Goal: Task Accomplishment & Management: Manage account settings

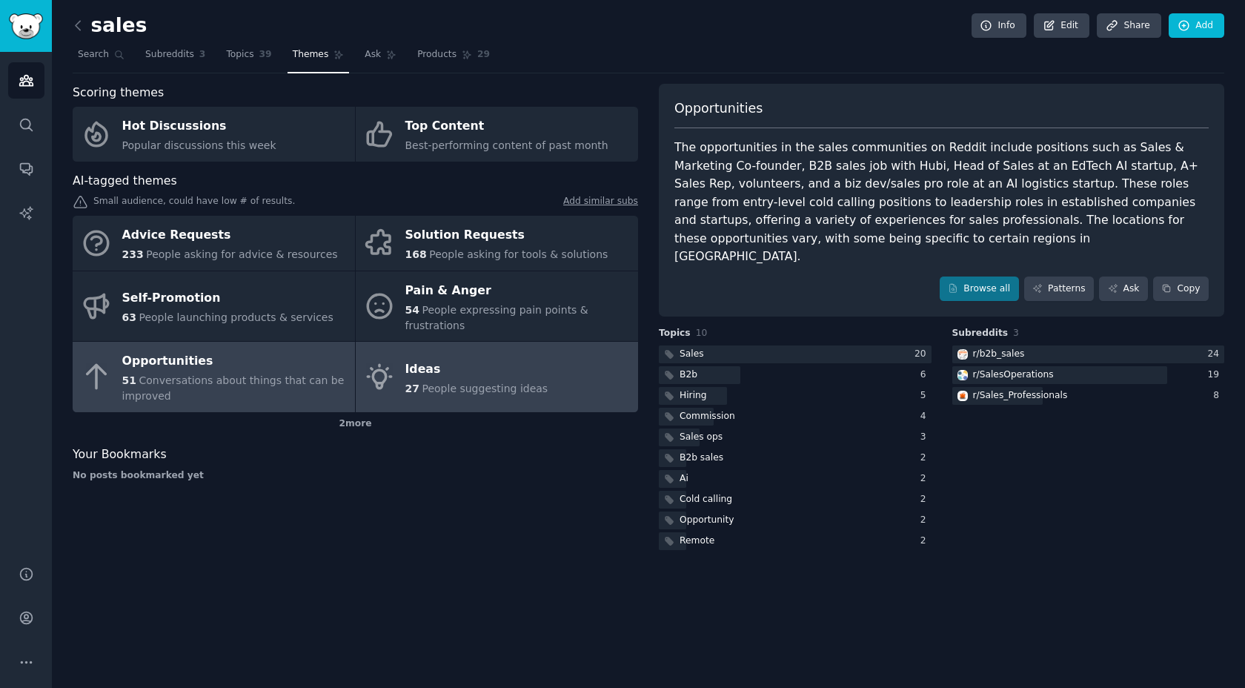
click at [407, 388] on span "27" at bounding box center [412, 388] width 14 height 12
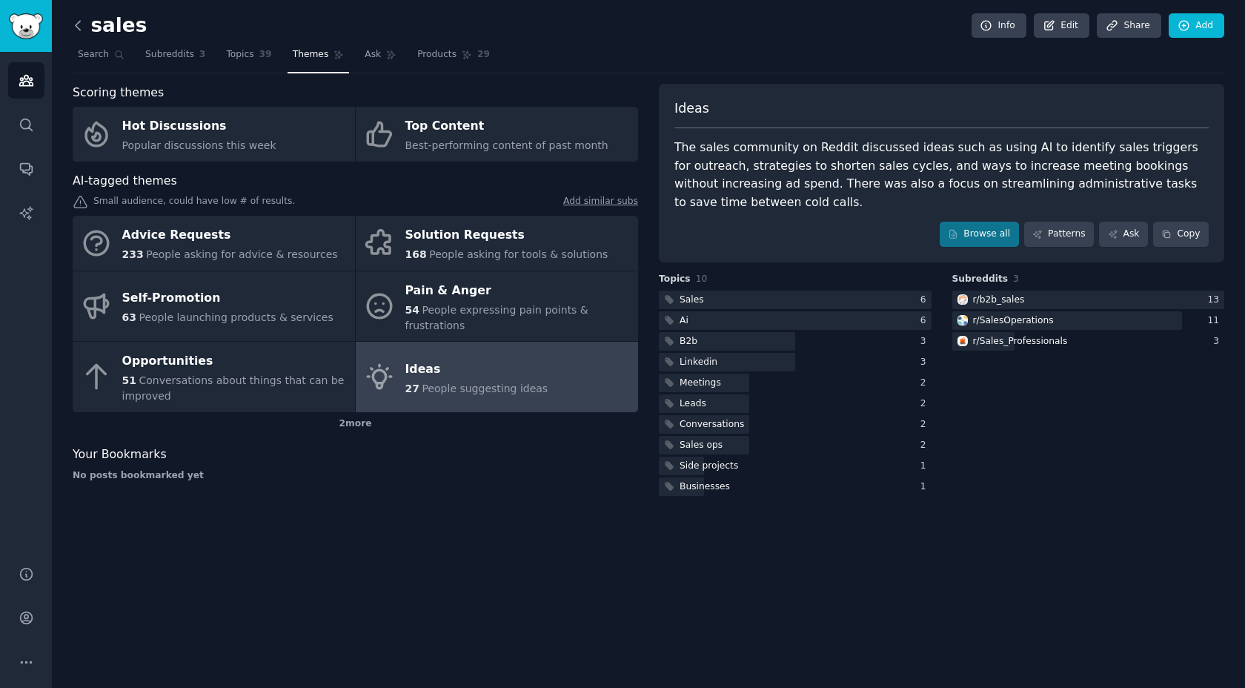
click at [79, 24] on icon at bounding box center [78, 26] width 16 height 16
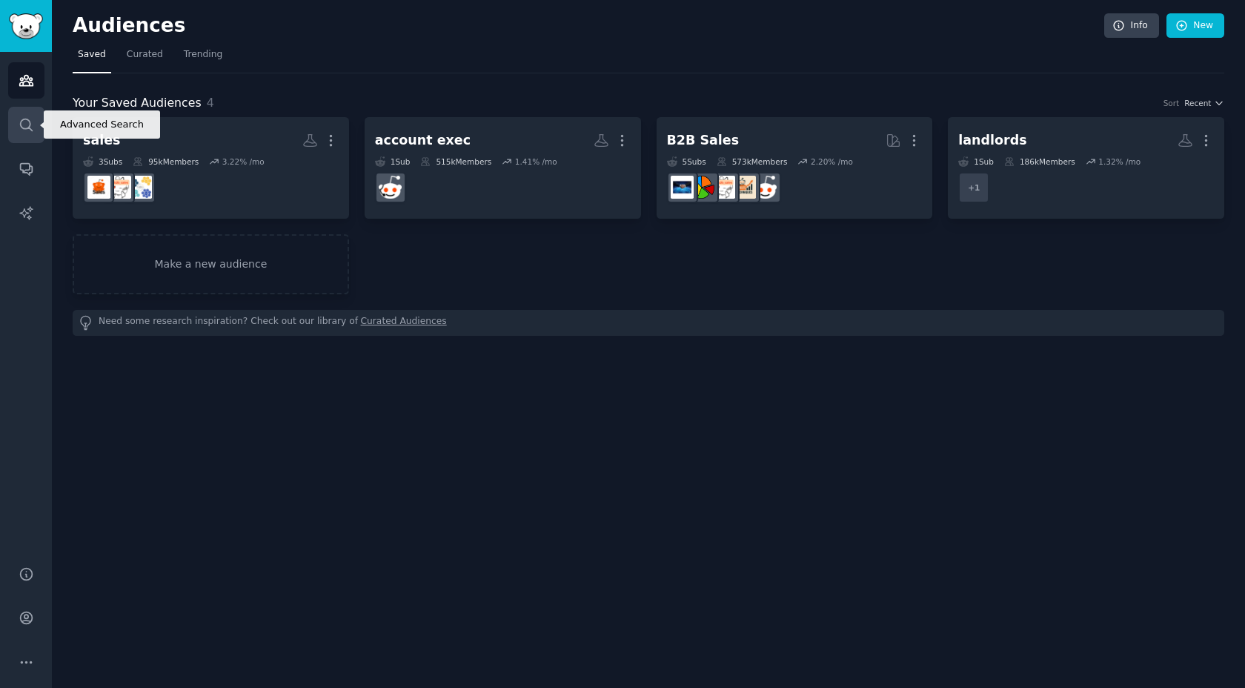
click at [30, 124] on icon "Sidebar" at bounding box center [27, 125] width 16 height 16
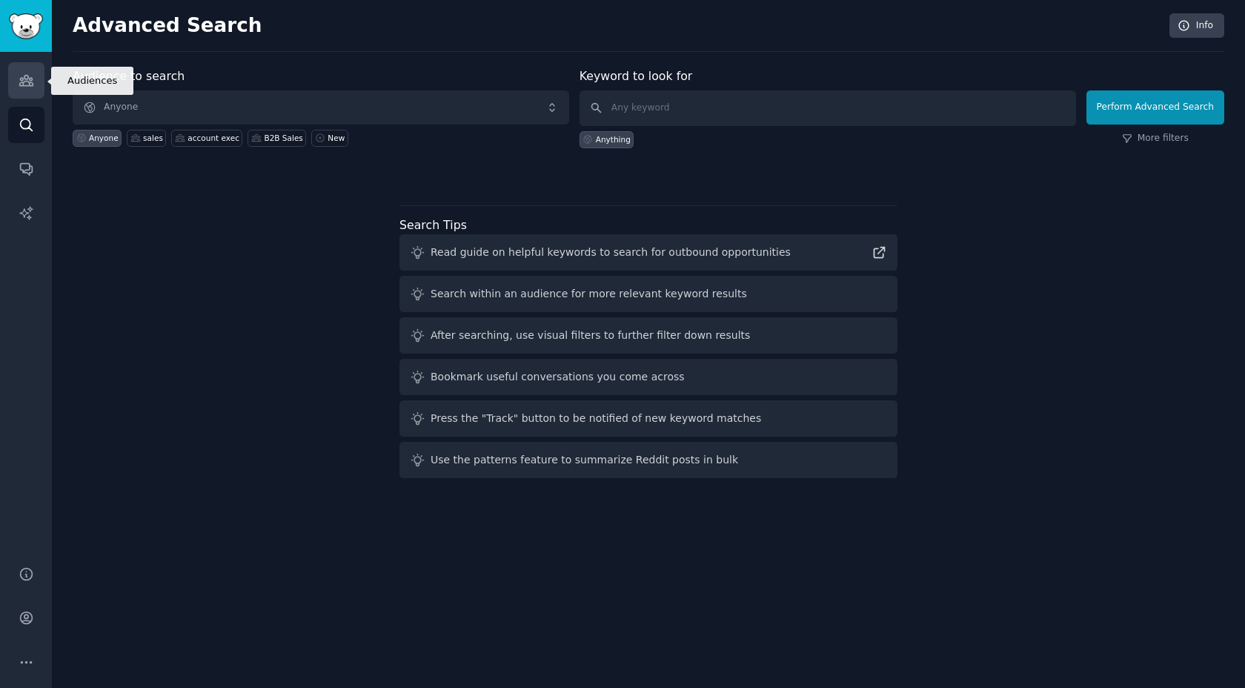
click at [8, 82] on link "Audiences" at bounding box center [26, 80] width 36 height 36
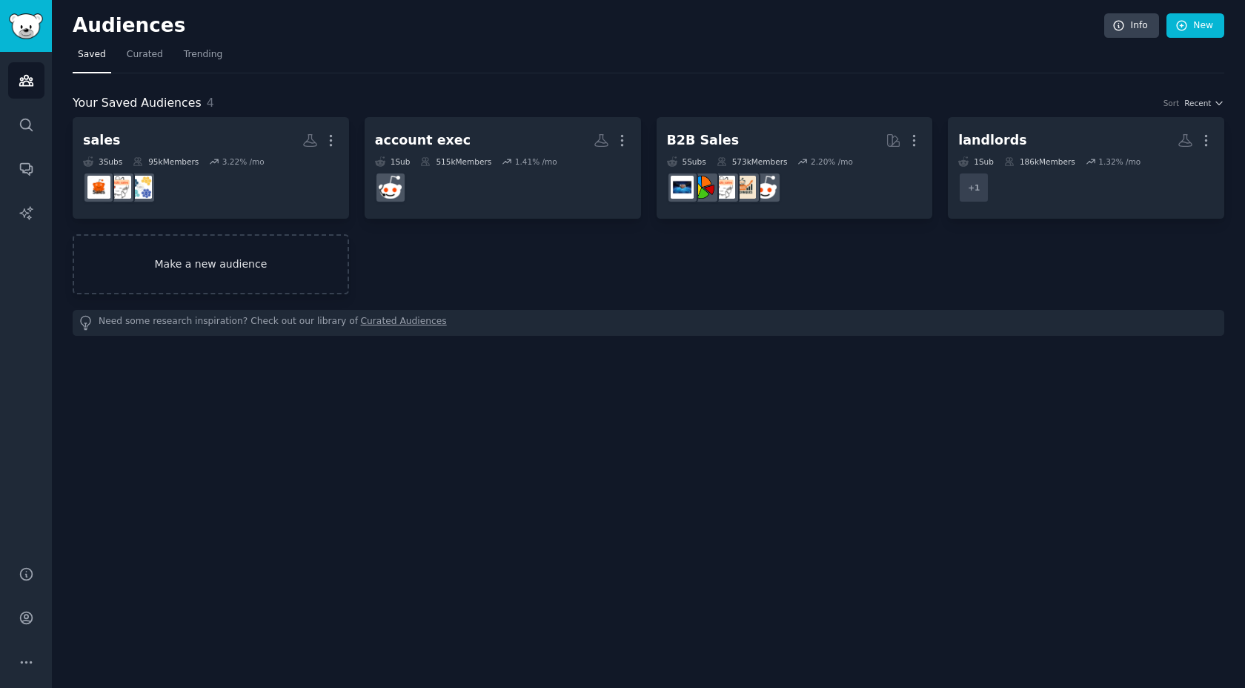
click at [239, 254] on link "Make a new audience" at bounding box center [211, 264] width 276 height 60
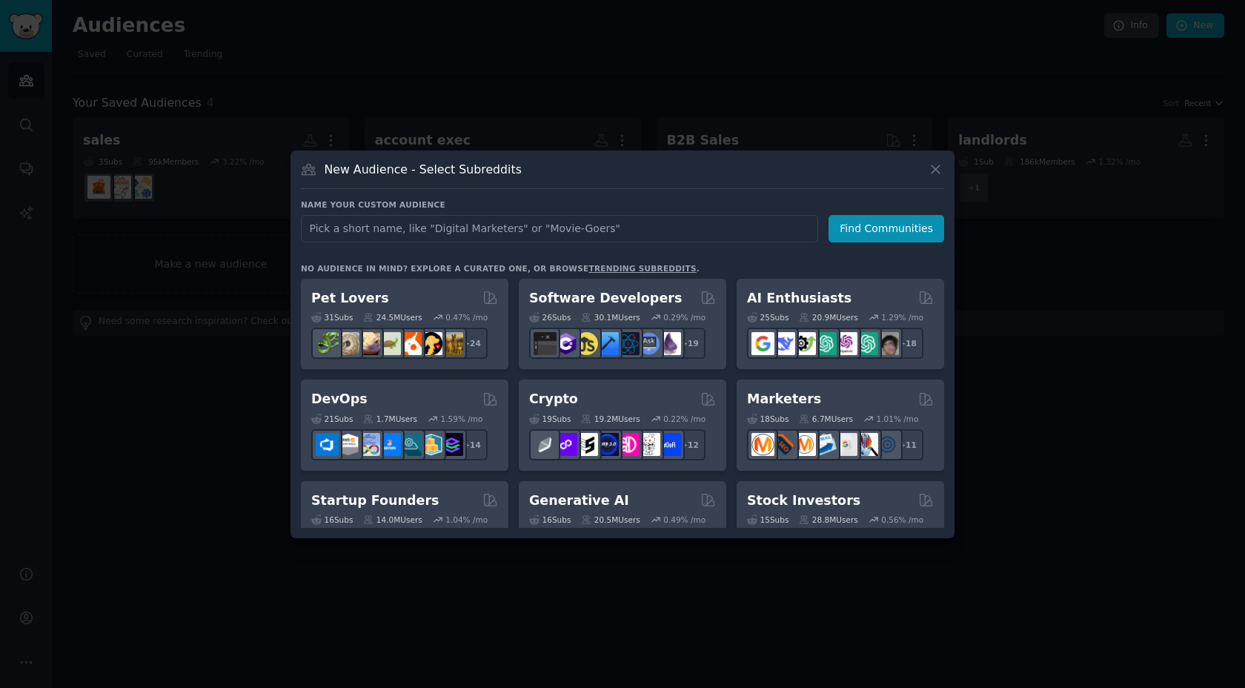
click at [441, 228] on input "text" at bounding box center [559, 228] width 517 height 27
type input "e-signature"
click at [859, 236] on button "Find Communities" at bounding box center [887, 228] width 116 height 27
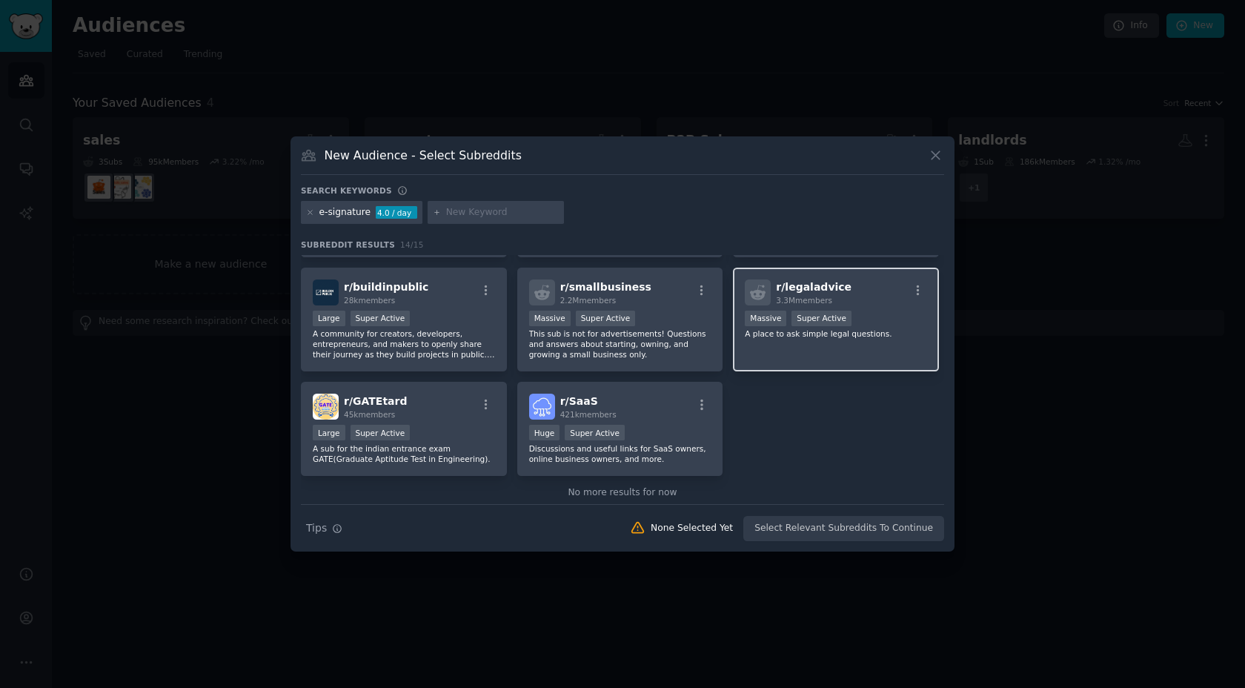
scroll to position [331, 0]
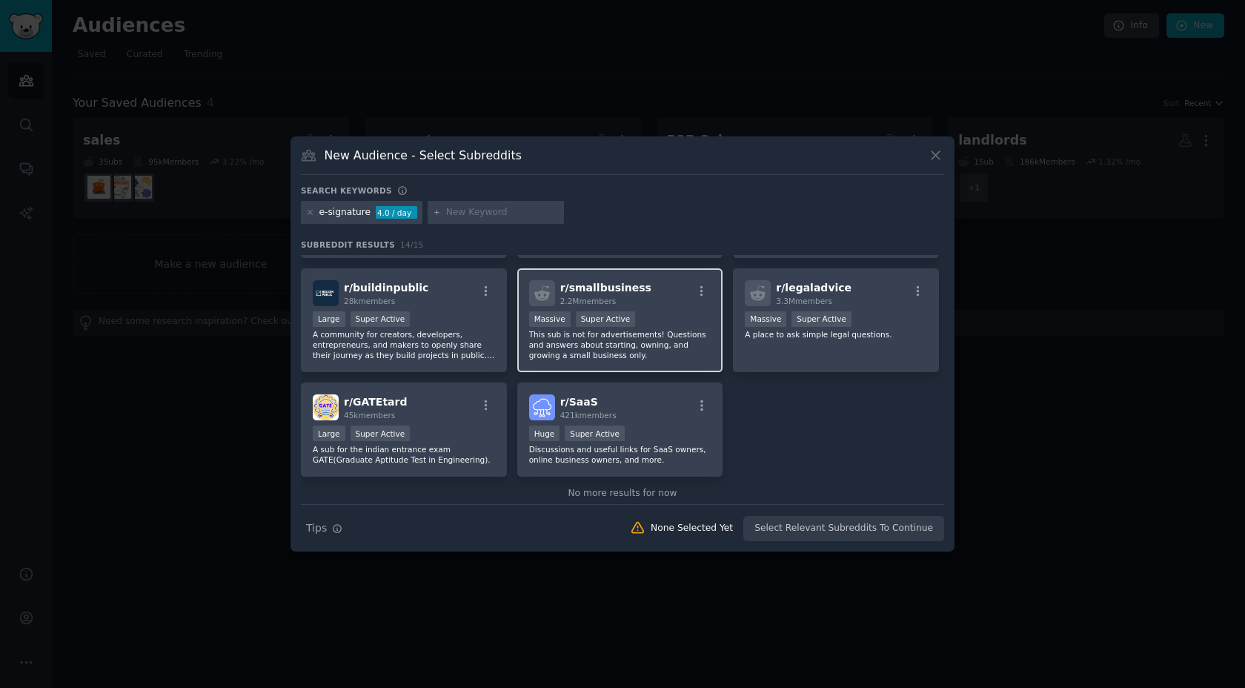
click at [666, 309] on div "r/ smallbusiness 2.2M members Massive Super Active This sub is not for advertis…" at bounding box center [620, 320] width 206 height 105
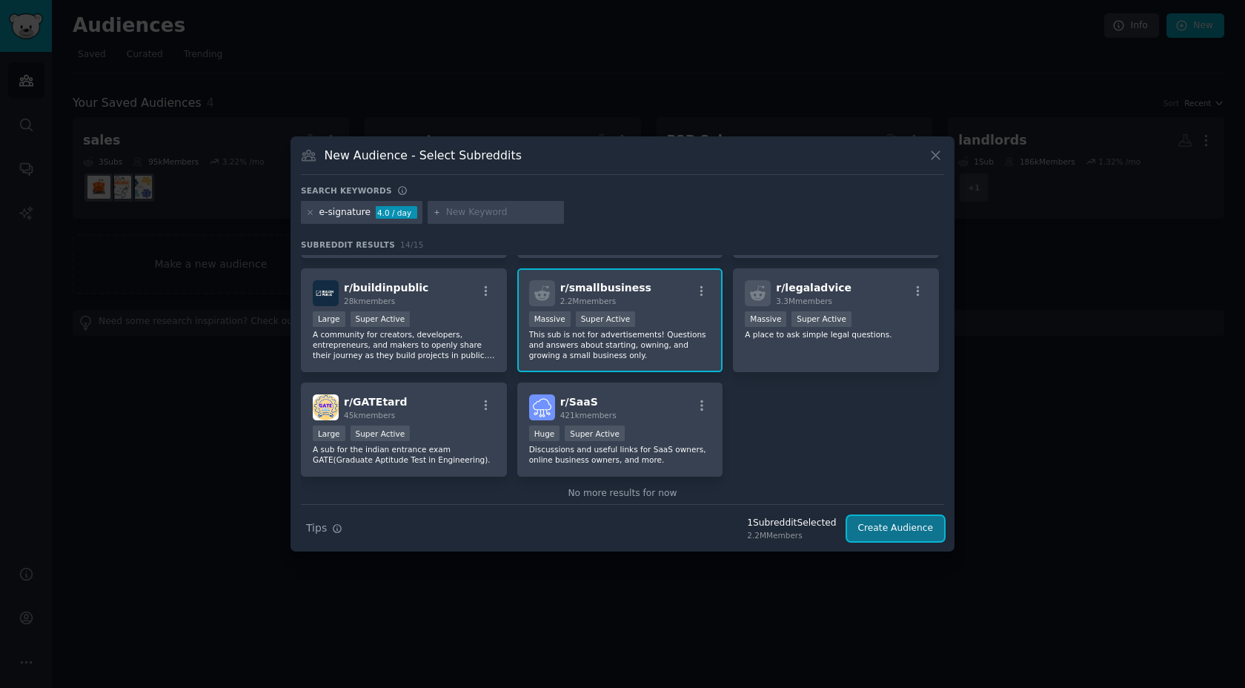
click at [898, 517] on button "Create Audience" at bounding box center [896, 528] width 98 height 25
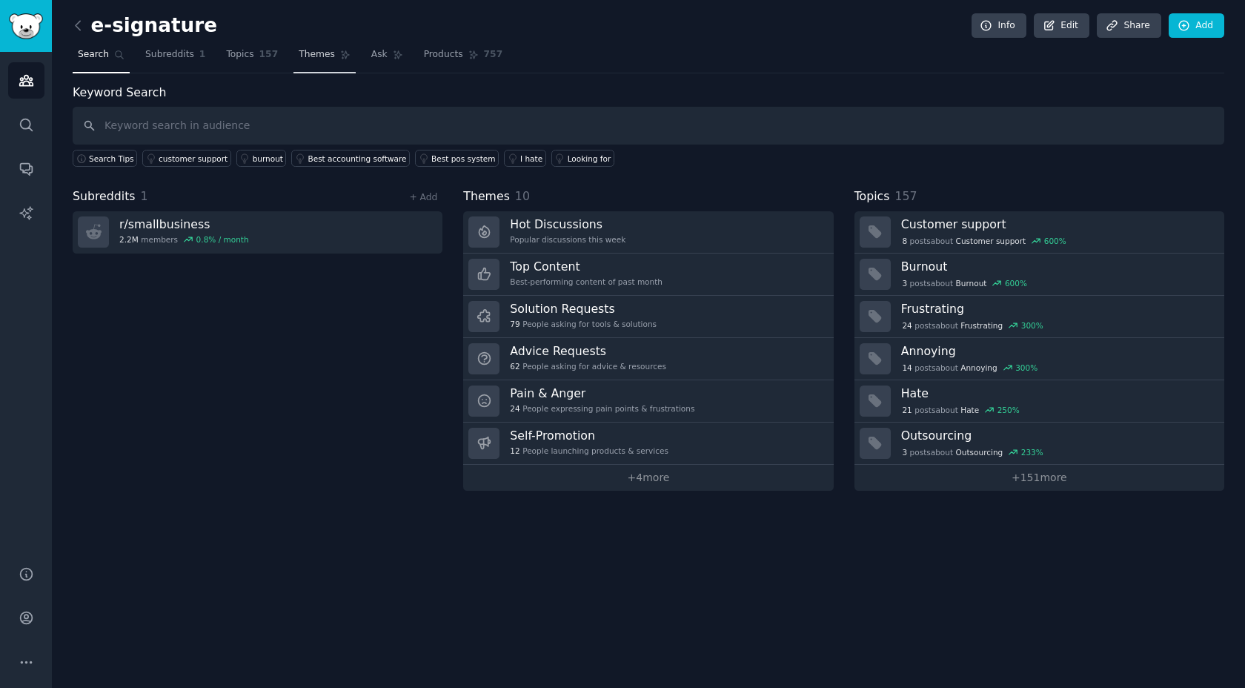
click at [314, 54] on span "Themes" at bounding box center [317, 54] width 36 height 13
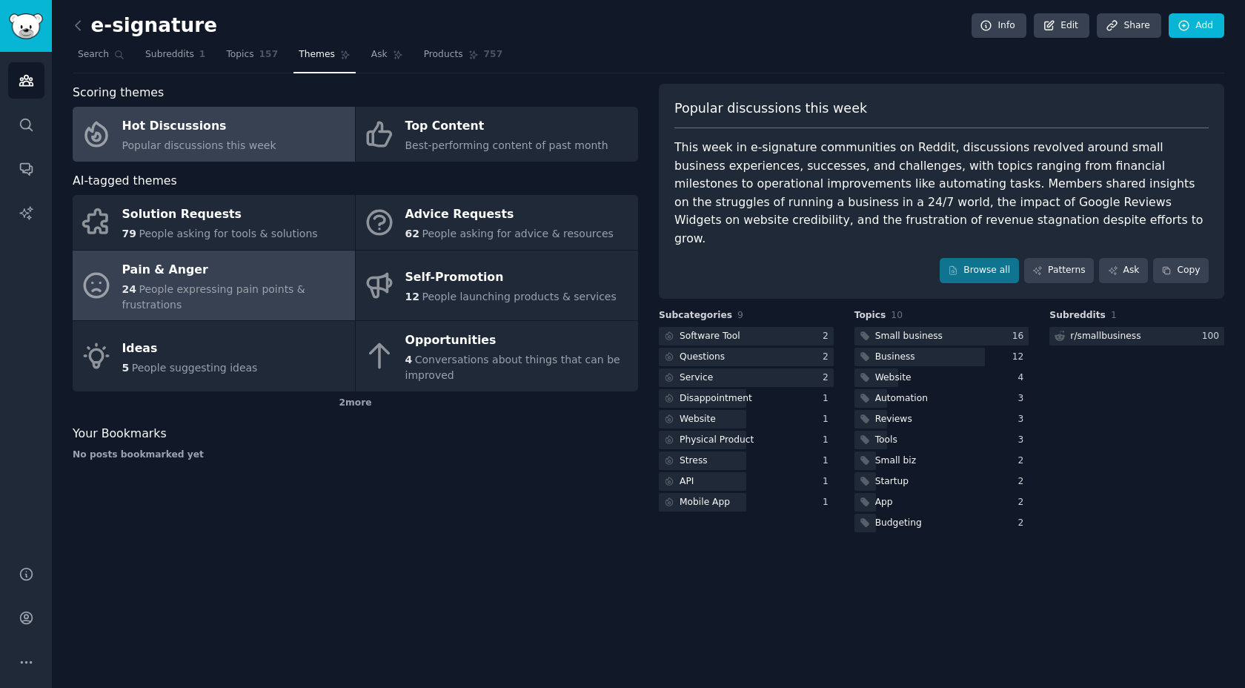
click at [162, 293] on span "People expressing pain points & frustrations" at bounding box center [213, 296] width 183 height 27
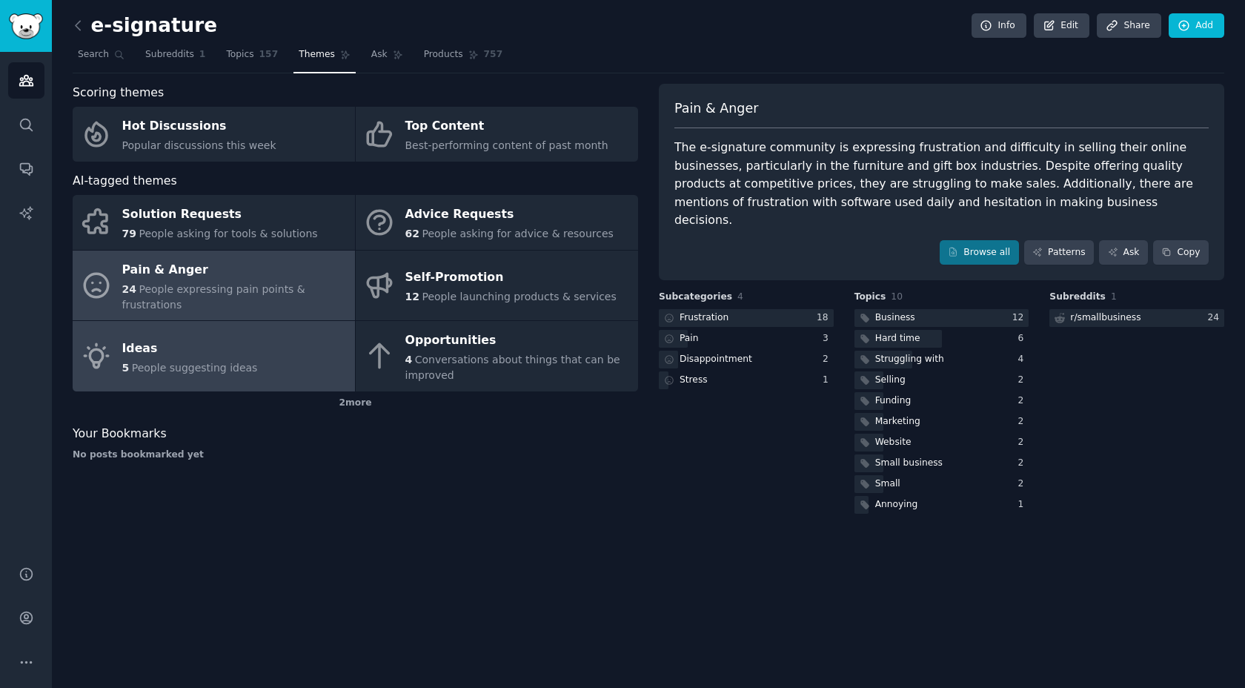
click at [151, 347] on div "Ideas" at bounding box center [190, 349] width 136 height 24
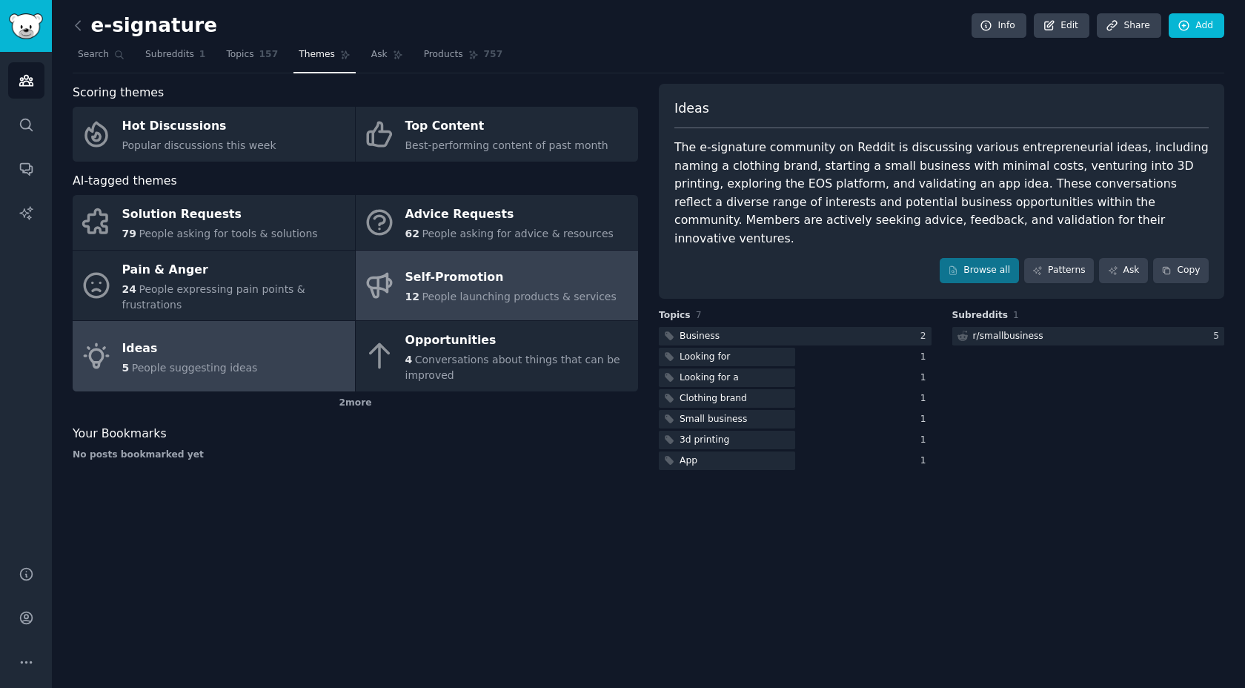
click at [501, 286] on div "Self-Promotion" at bounding box center [510, 278] width 211 height 24
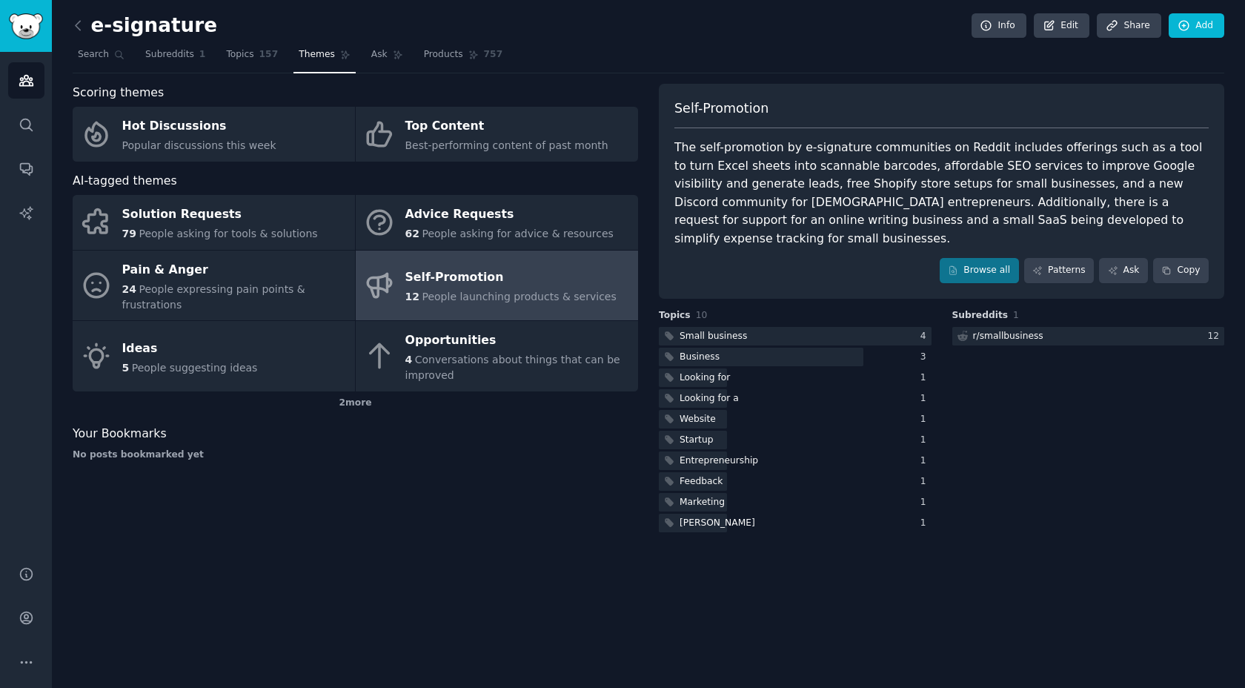
click at [70, 22] on div "e-signature Info Edit Share Add Search Subreddits 1 Topics 157 Themes Ask Produ…" at bounding box center [648, 344] width 1193 height 688
click at [80, 26] on icon at bounding box center [78, 26] width 16 height 16
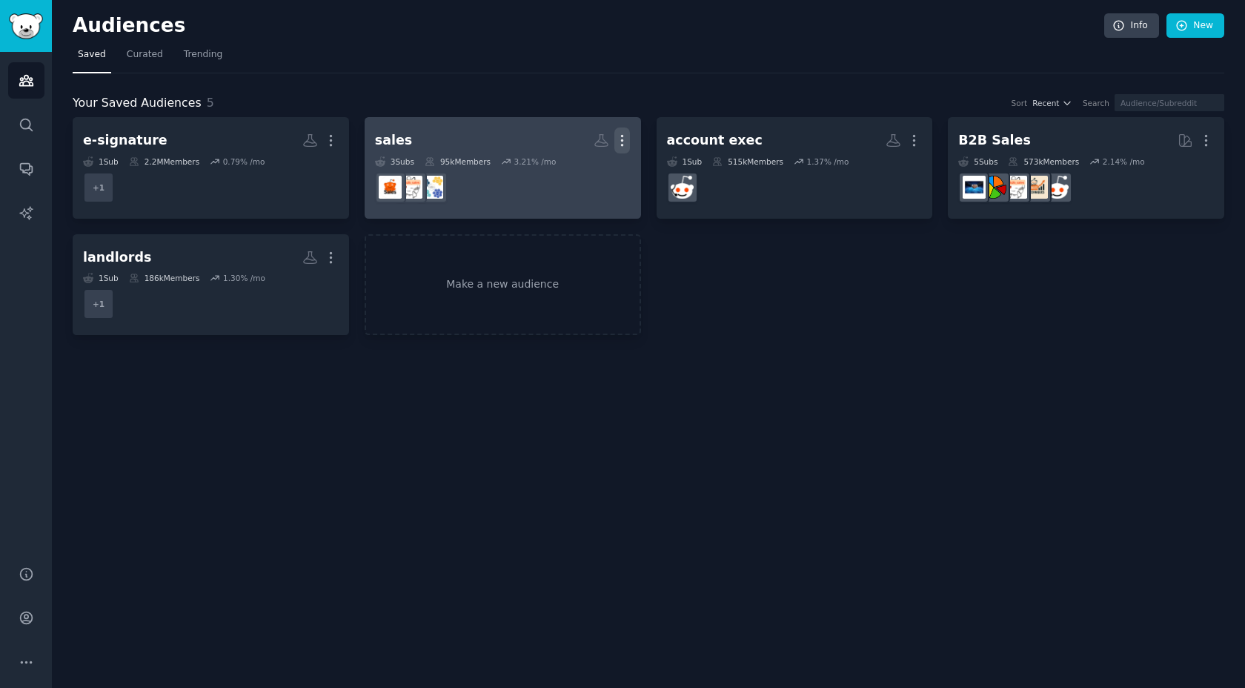
click at [626, 133] on icon "button" at bounding box center [622, 141] width 16 height 16
click at [585, 165] on p "Delete" at bounding box center [582, 172] width 34 height 16
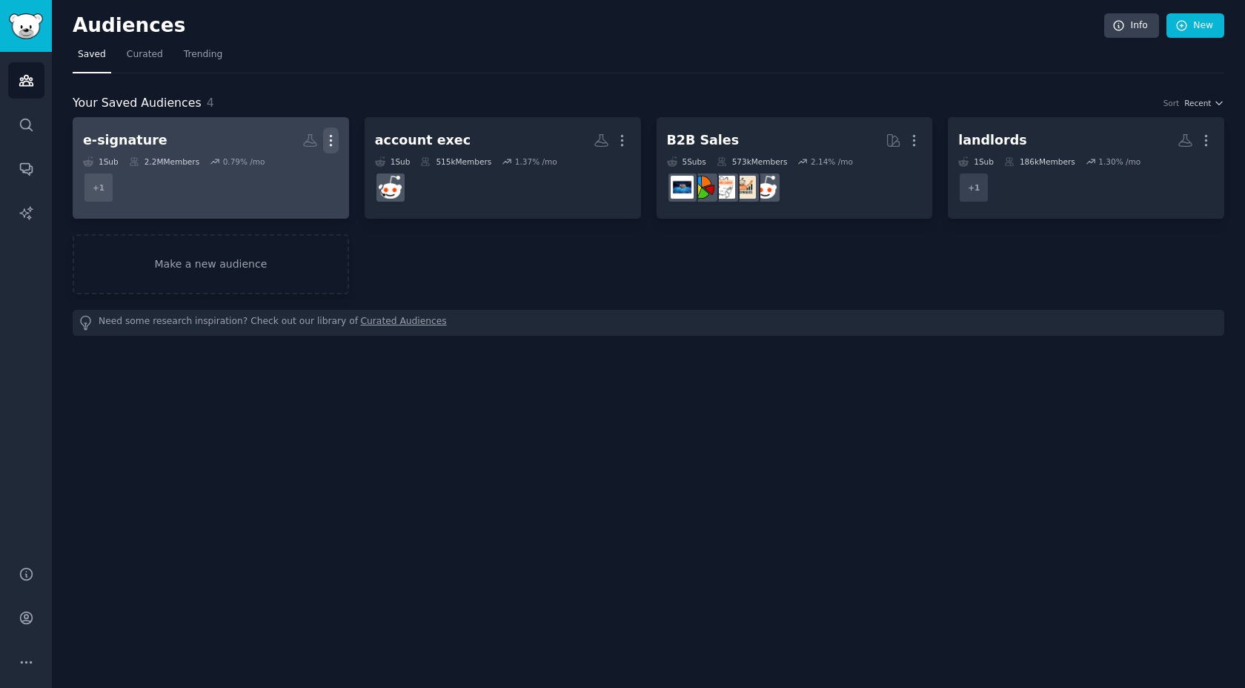
click at [331, 143] on icon "button" at bounding box center [331, 141] width 16 height 16
click at [268, 169] on icon at bounding box center [261, 172] width 16 height 16
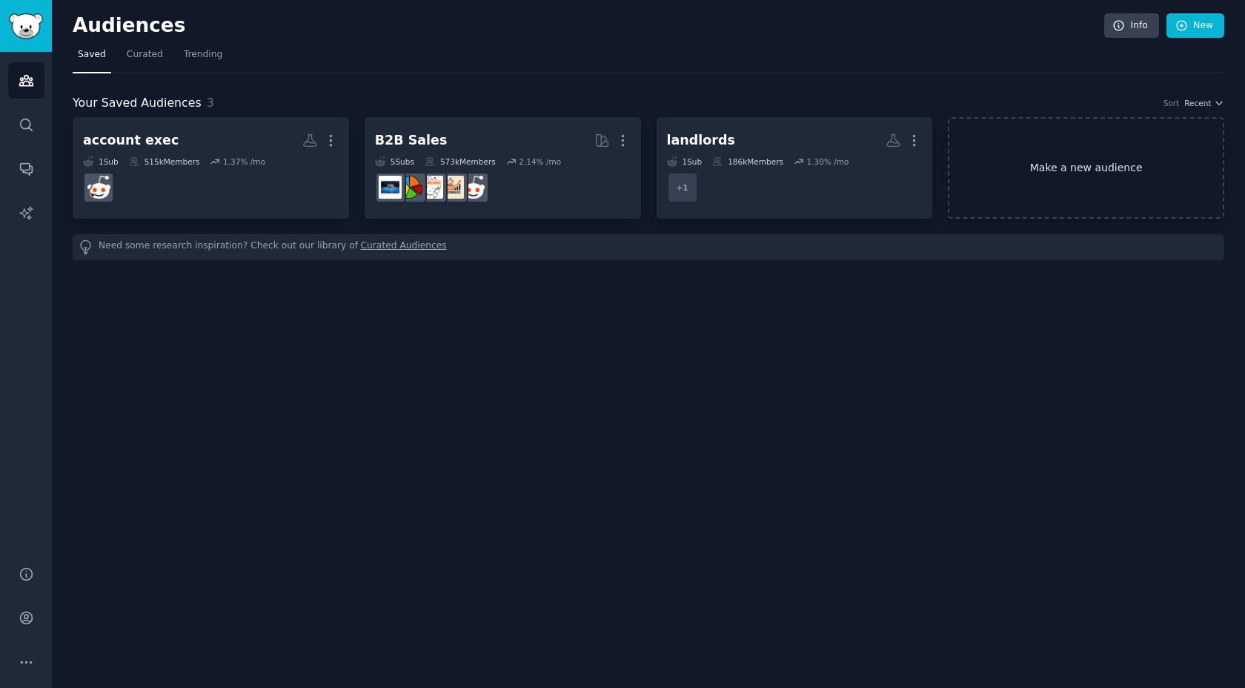
click at [970, 158] on link "Make a new audience" at bounding box center [1086, 168] width 276 height 102
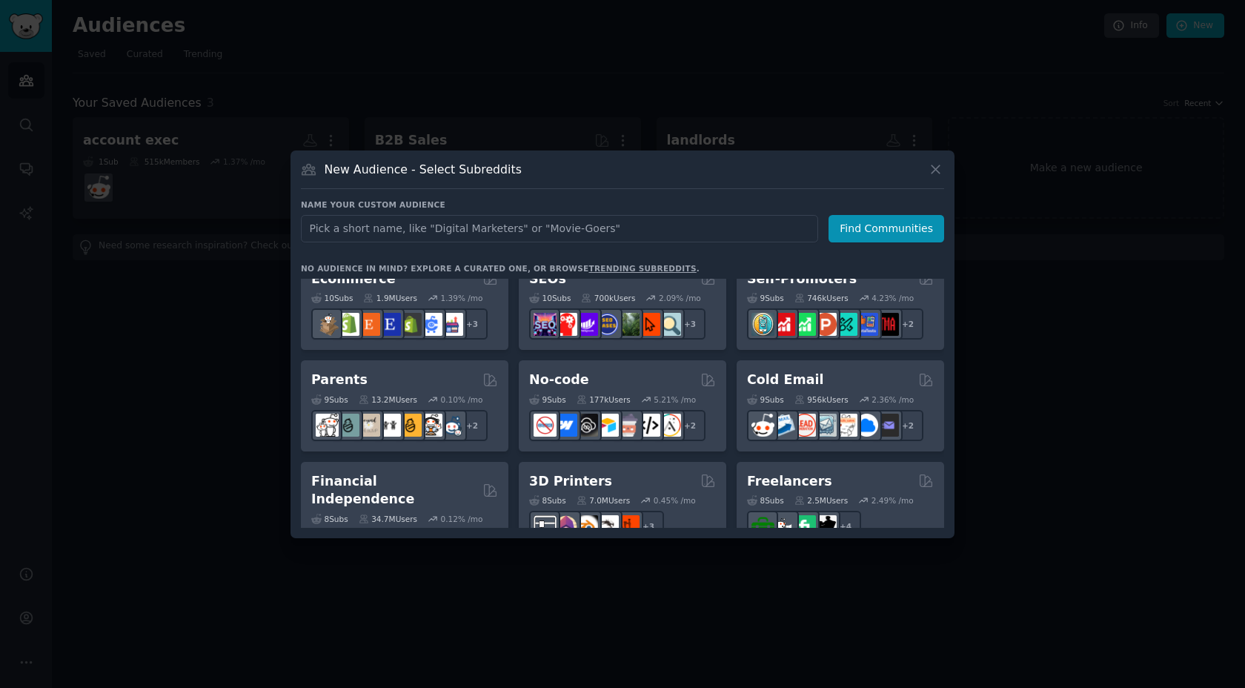
scroll to position [449, 0]
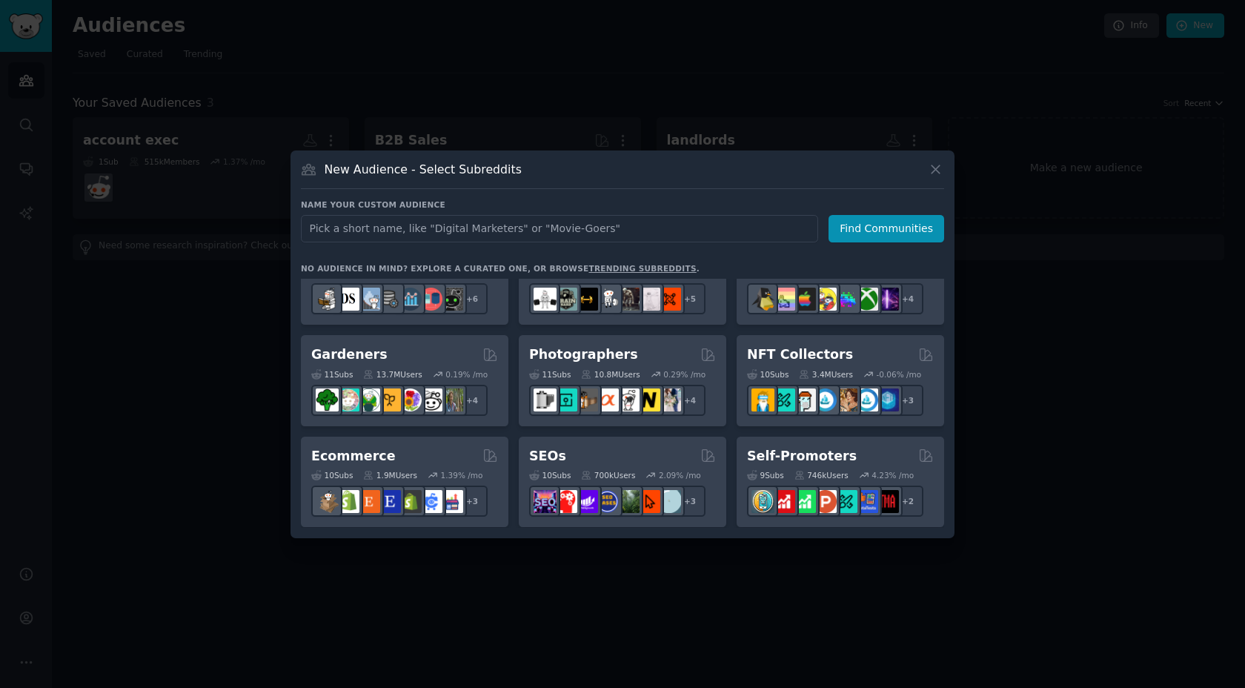
click at [464, 235] on input "text" at bounding box center [559, 228] width 517 height 27
type input "CPQ"
click at [869, 229] on button "Find Communities" at bounding box center [887, 228] width 116 height 27
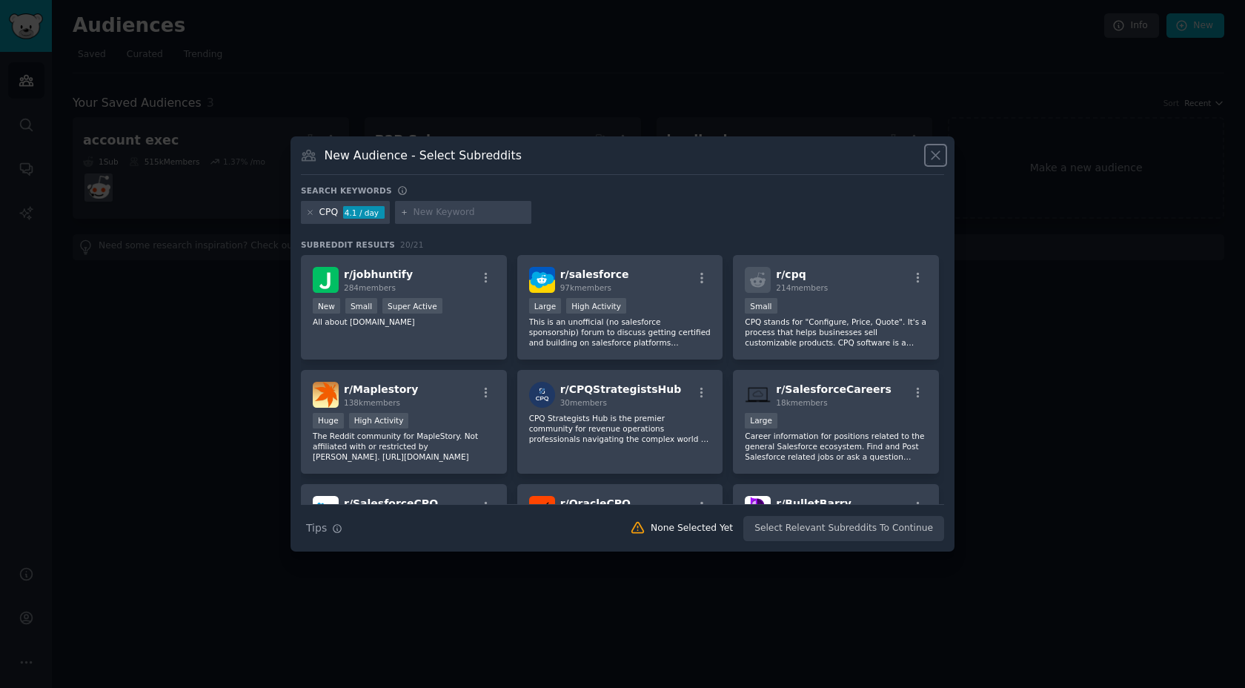
click at [936, 160] on icon at bounding box center [936, 156] width 16 height 16
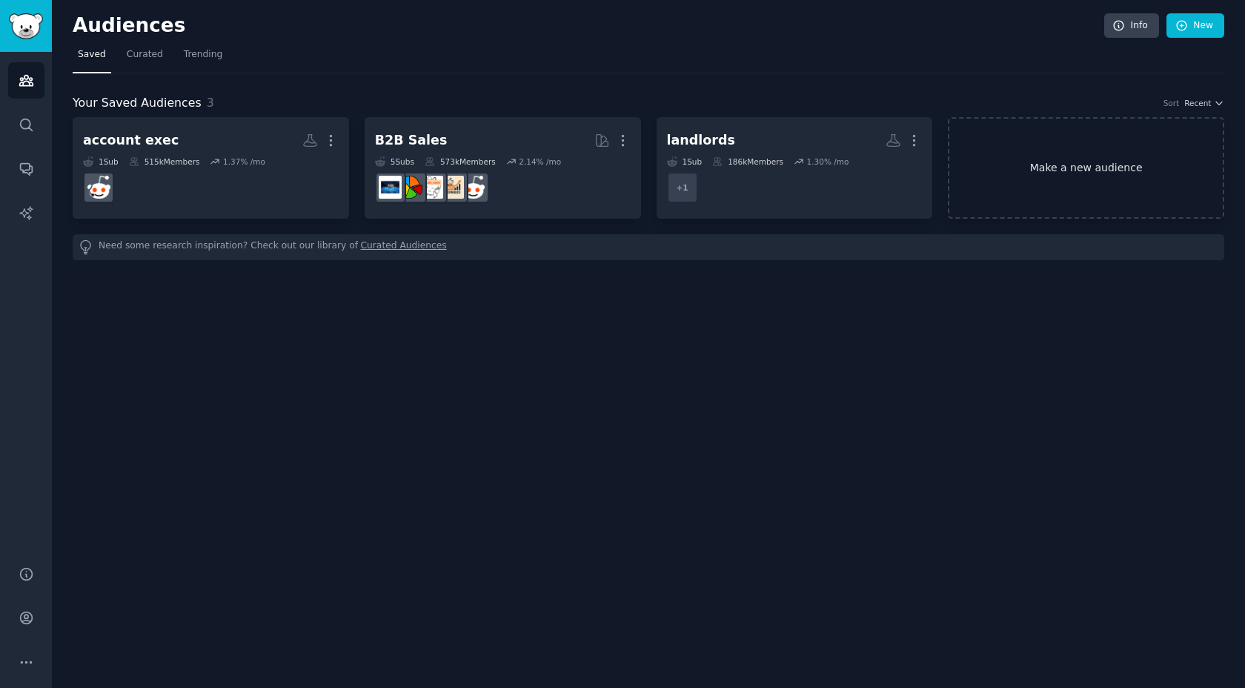
click at [1095, 169] on link "Make a new audience" at bounding box center [1086, 168] width 276 height 102
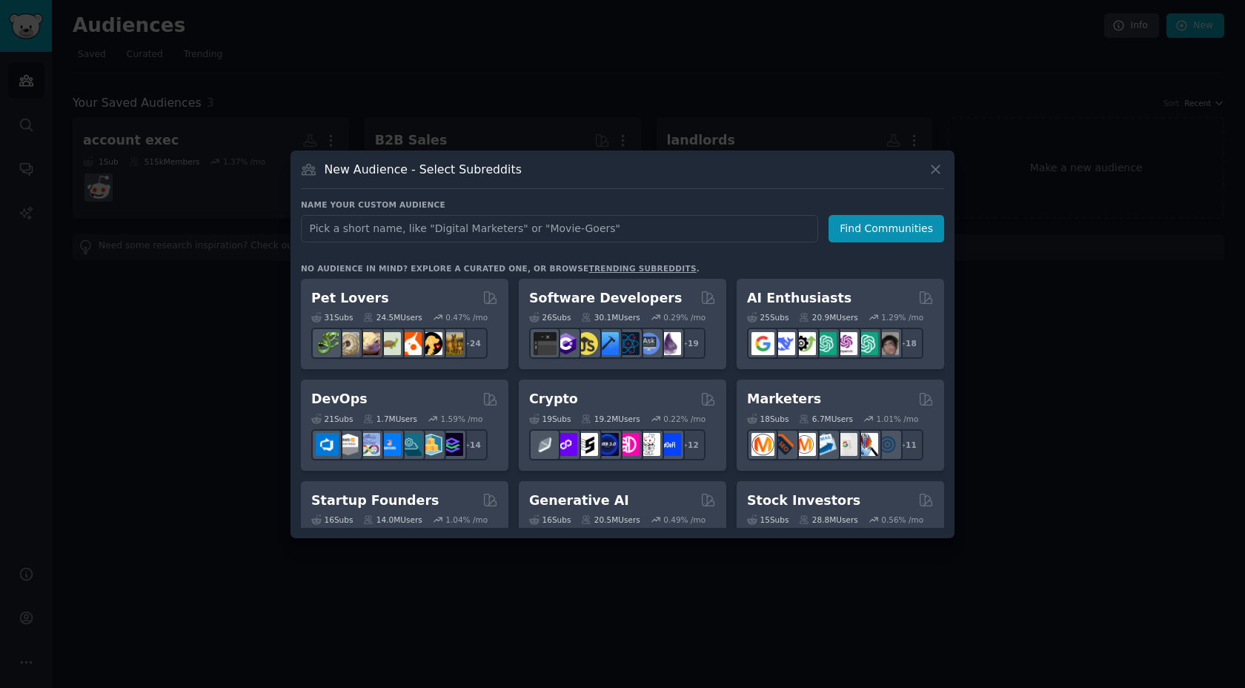
click at [578, 229] on input "text" at bounding box center [559, 228] width 517 height 27
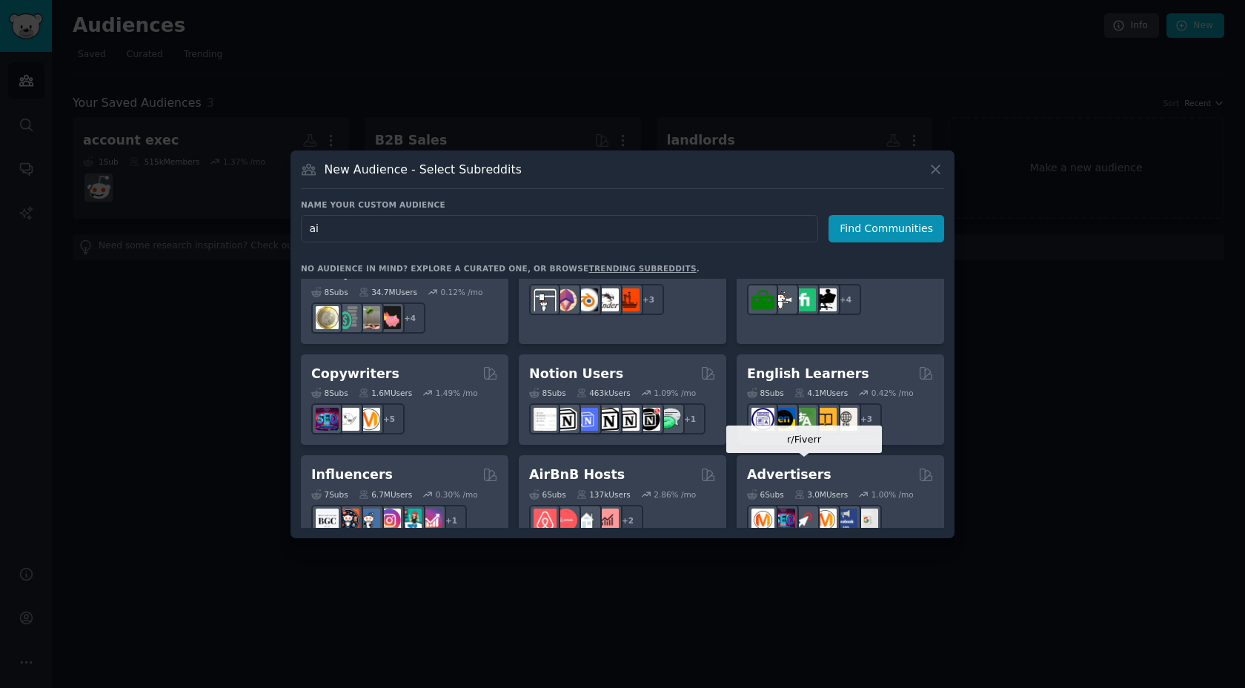
scroll to position [993, 0]
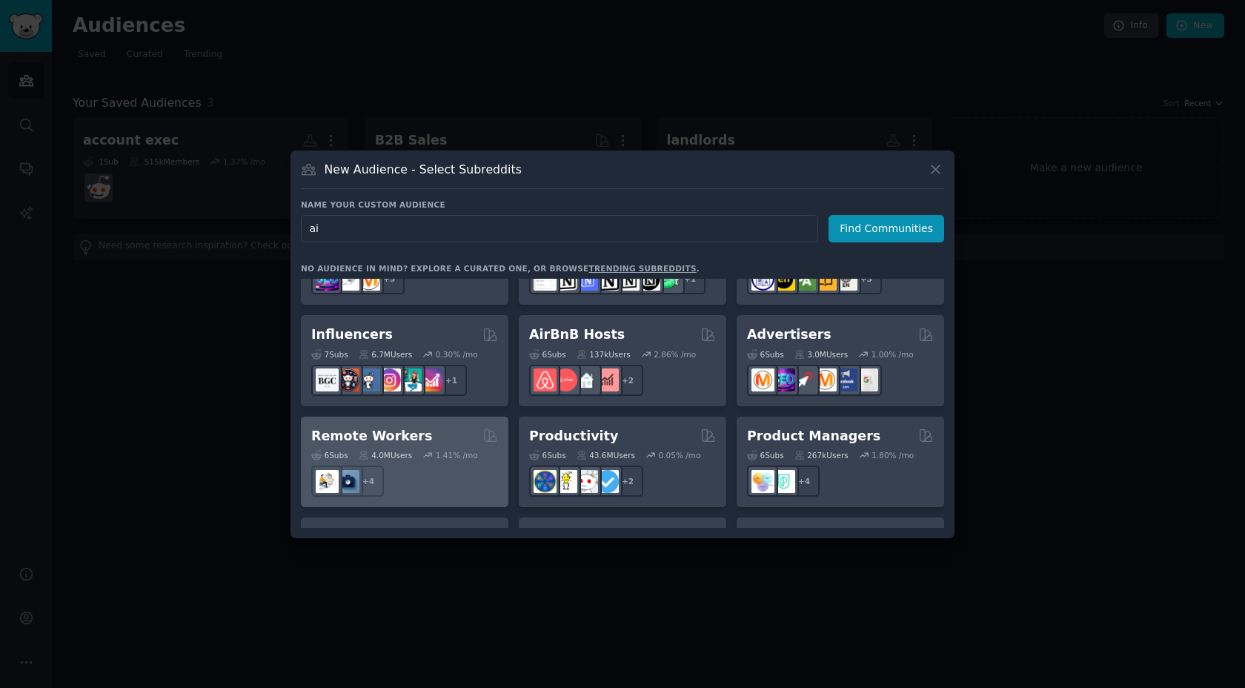
type input "ai"
click at [431, 471] on div "+ 4" at bounding box center [404, 480] width 187 height 31
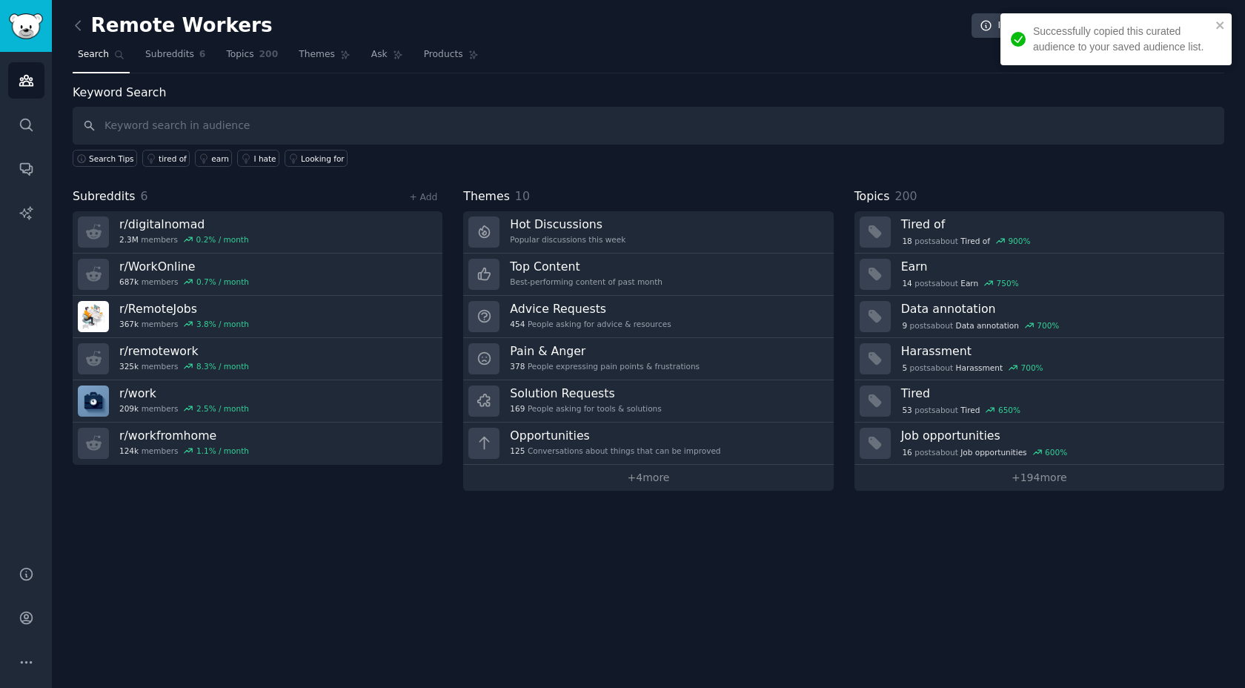
click at [1215, 21] on div "Successfully copied this curated audience to your saved audience list." at bounding box center [1111, 39] width 209 height 40
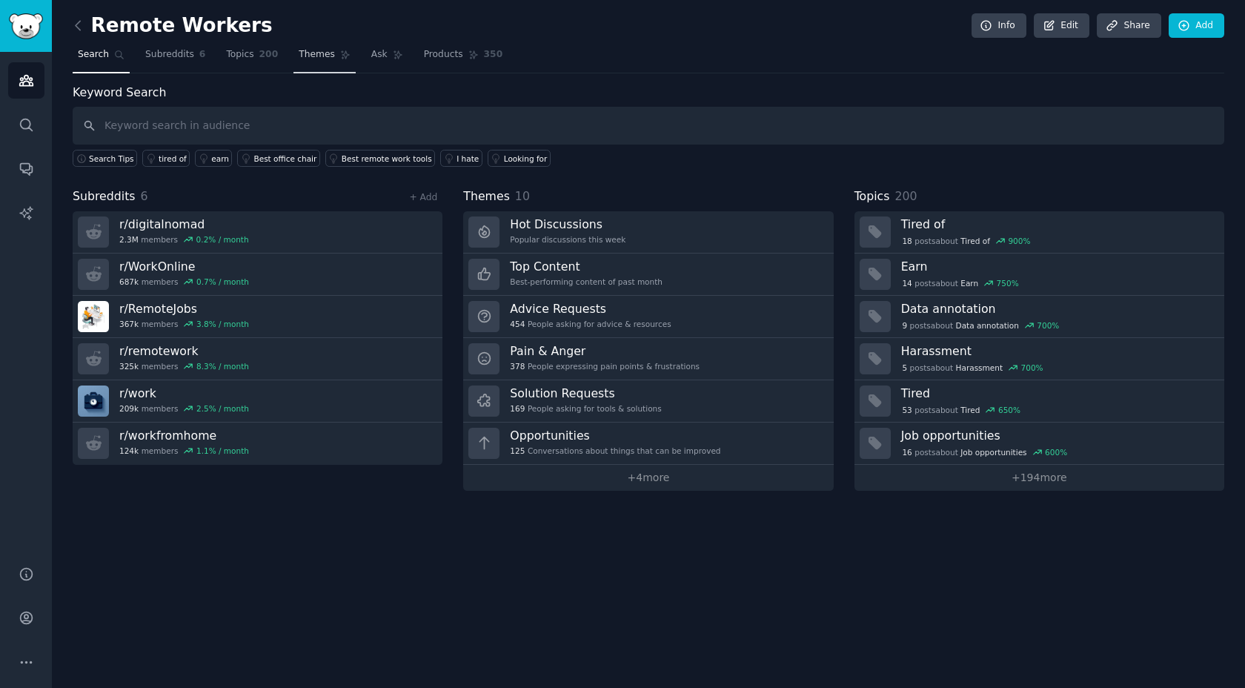
click at [302, 62] on link "Themes" at bounding box center [325, 58] width 62 height 30
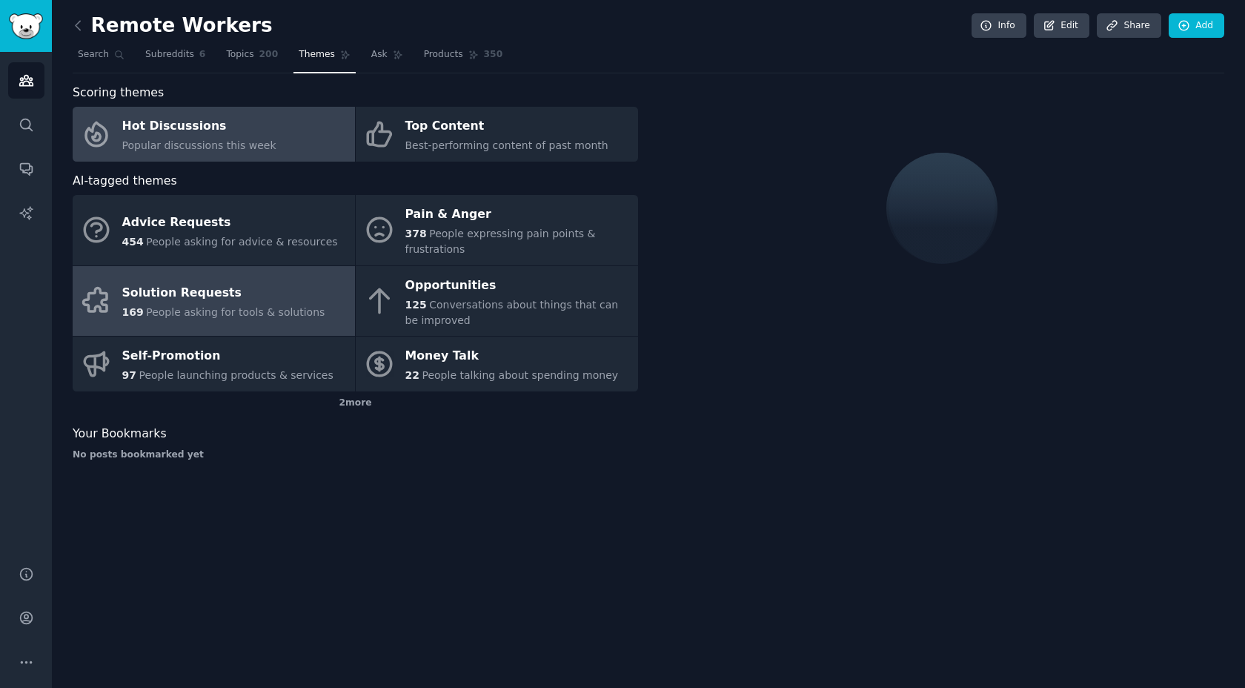
click at [176, 322] on link "Solution Requests 169 People asking for tools & solutions" at bounding box center [214, 301] width 282 height 70
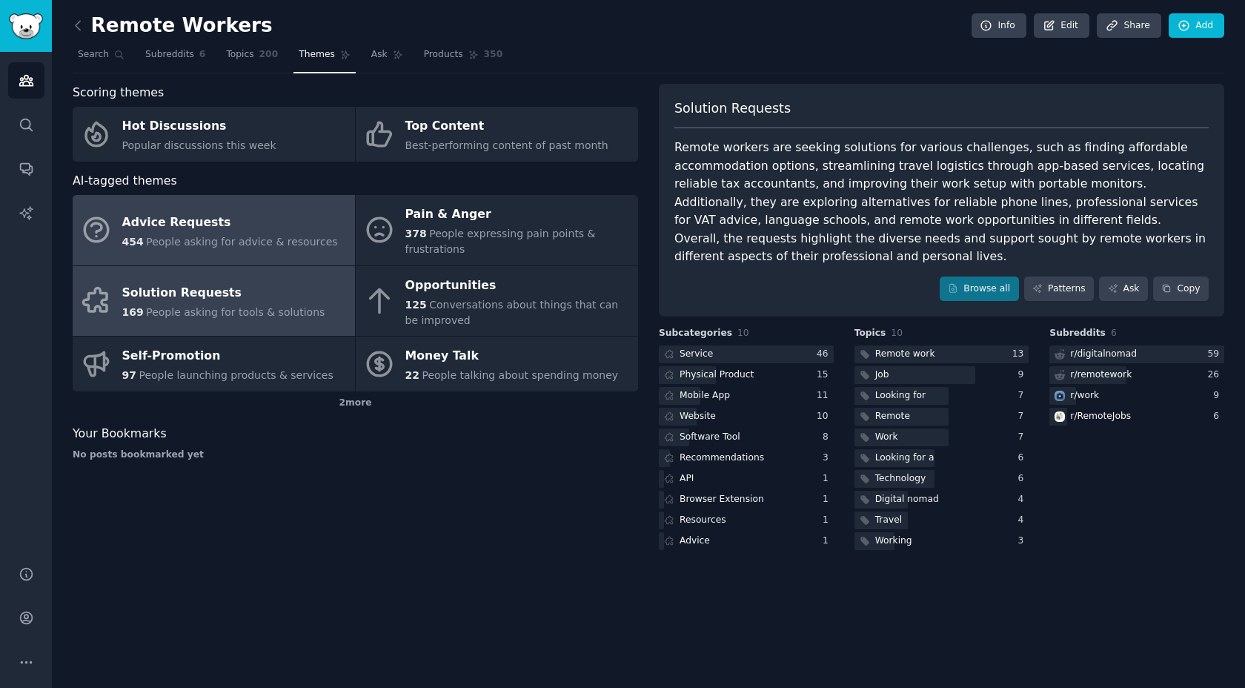
click at [224, 228] on div "Advice Requests" at bounding box center [230, 223] width 216 height 24
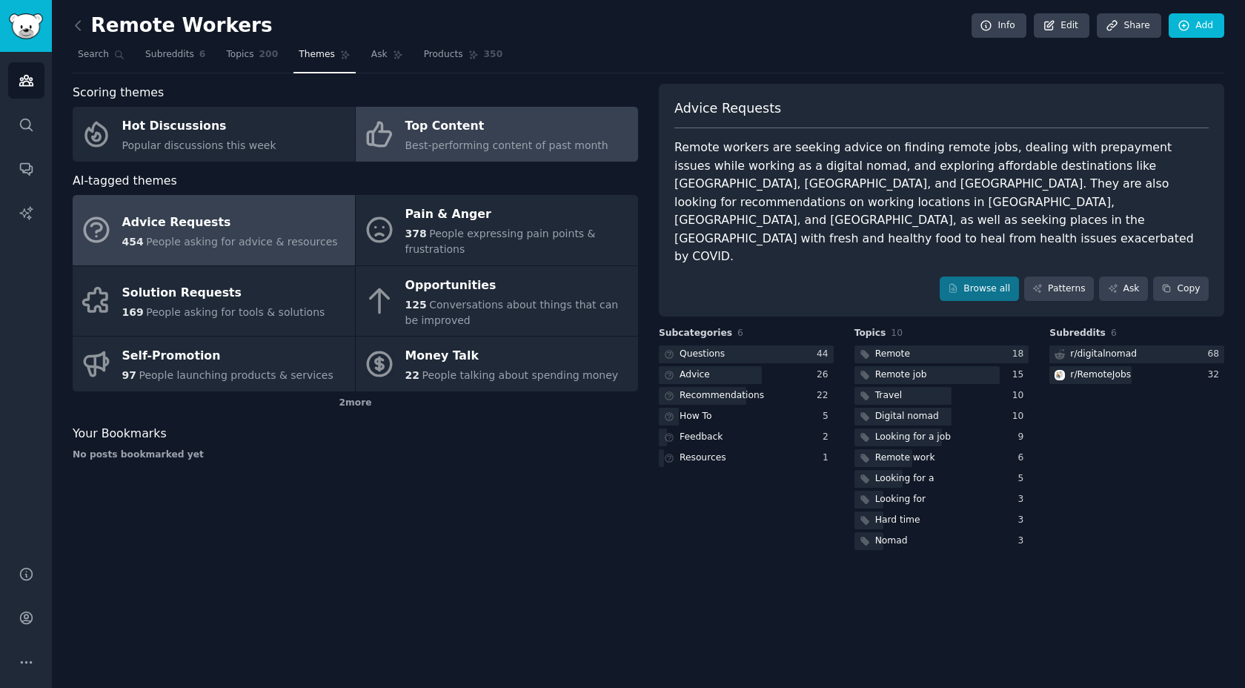
click at [482, 139] on span "Best-performing content of past month" at bounding box center [506, 145] width 203 height 12
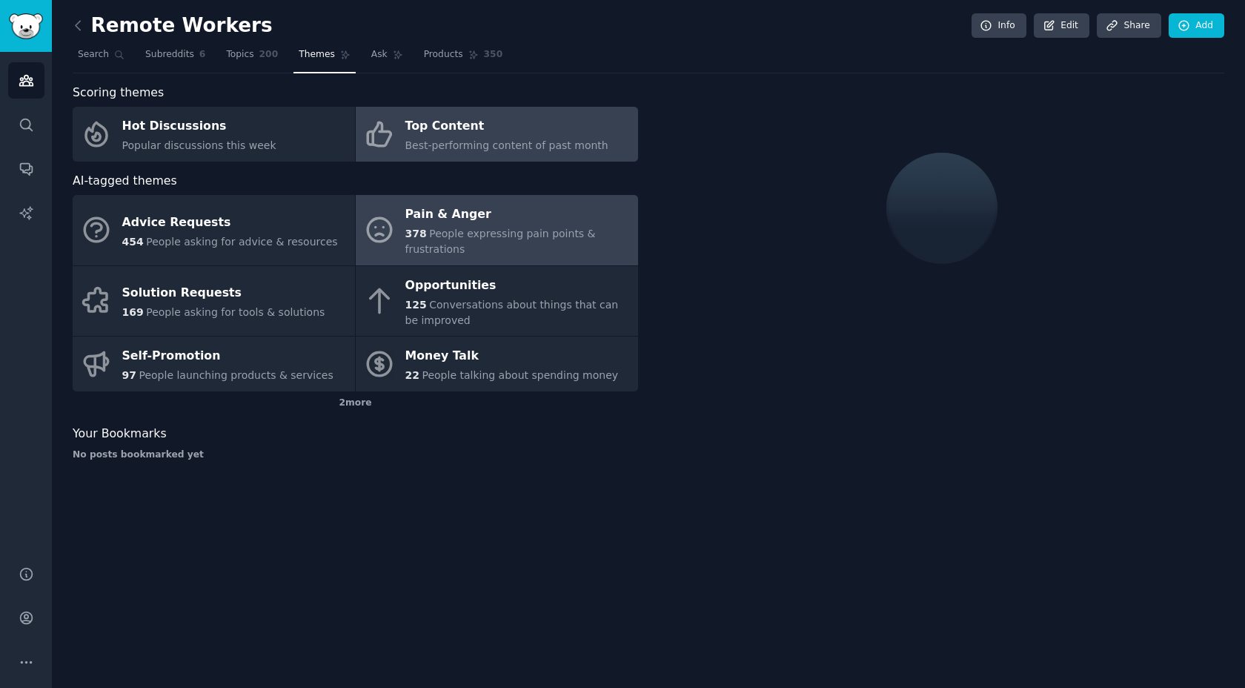
click at [482, 229] on span "People expressing pain points & frustrations" at bounding box center [500, 241] width 190 height 27
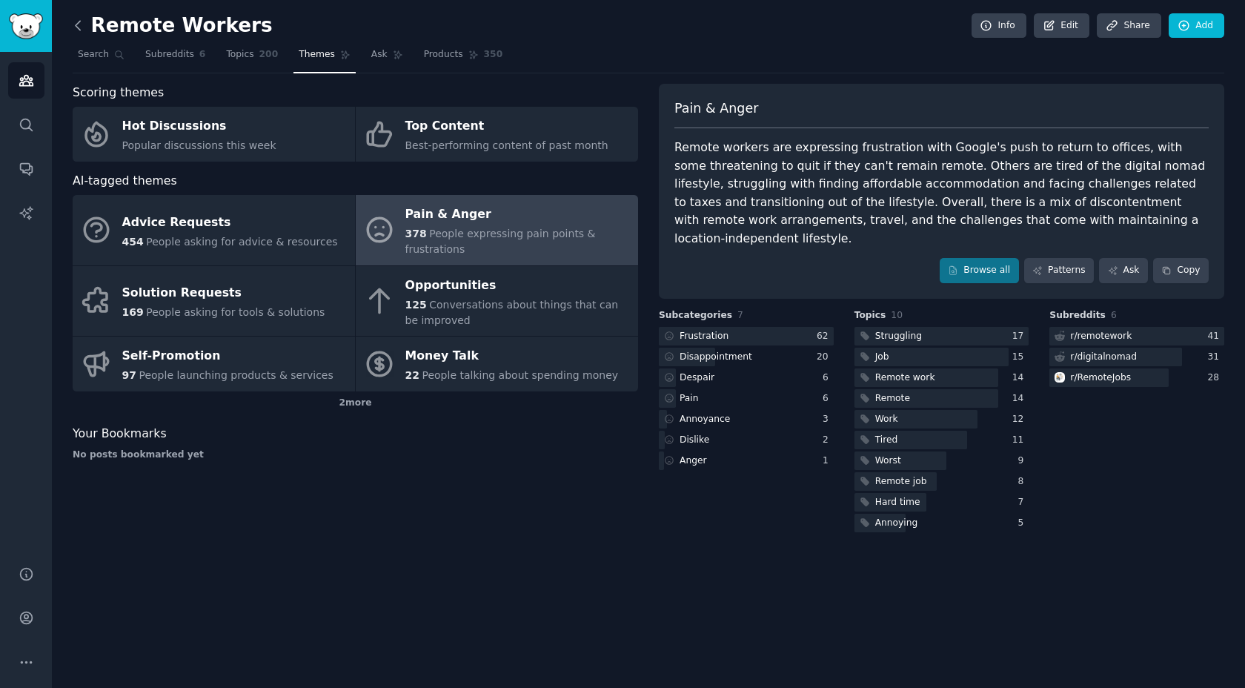
click at [79, 31] on icon at bounding box center [78, 26] width 16 height 16
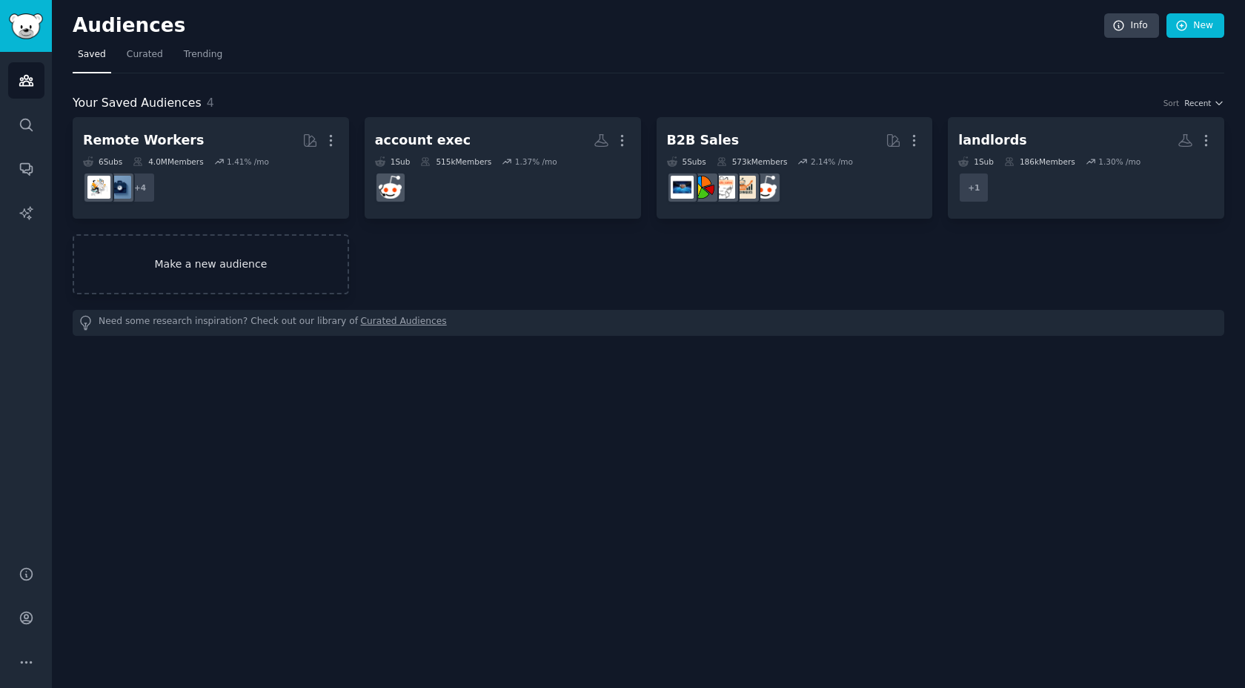
click at [145, 274] on link "Make a new audience" at bounding box center [211, 264] width 276 height 60
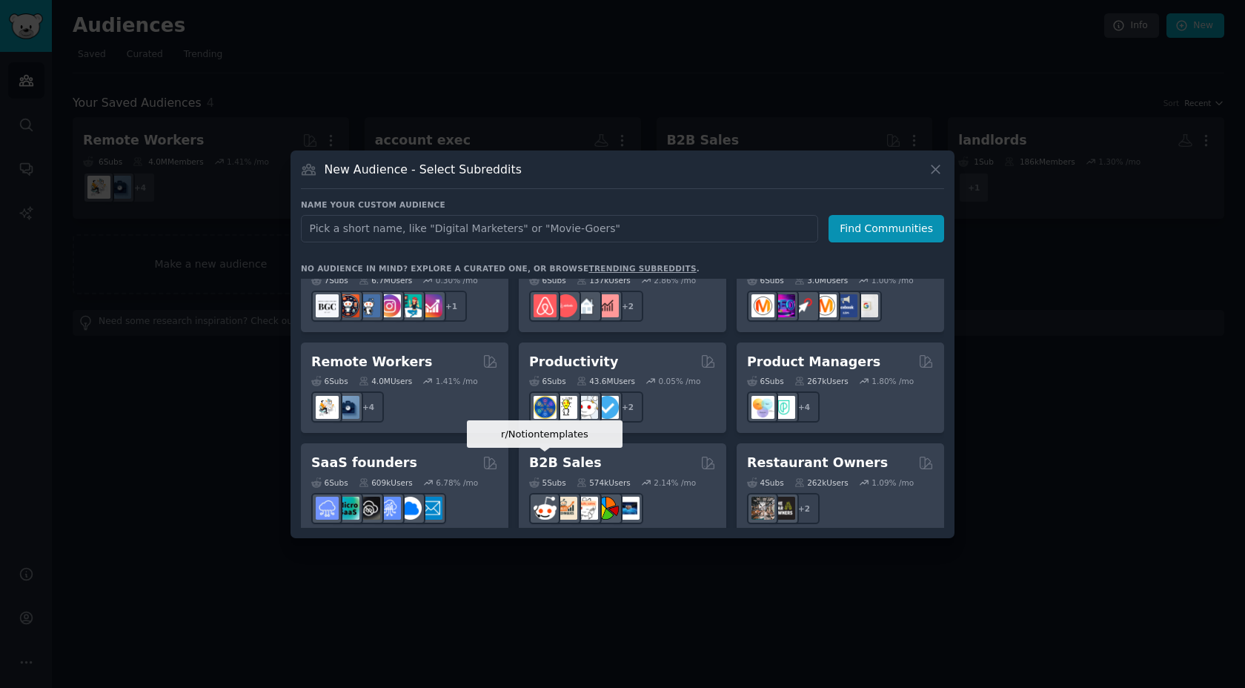
scroll to position [1157, 0]
